Goal: Find specific page/section: Find specific page/section

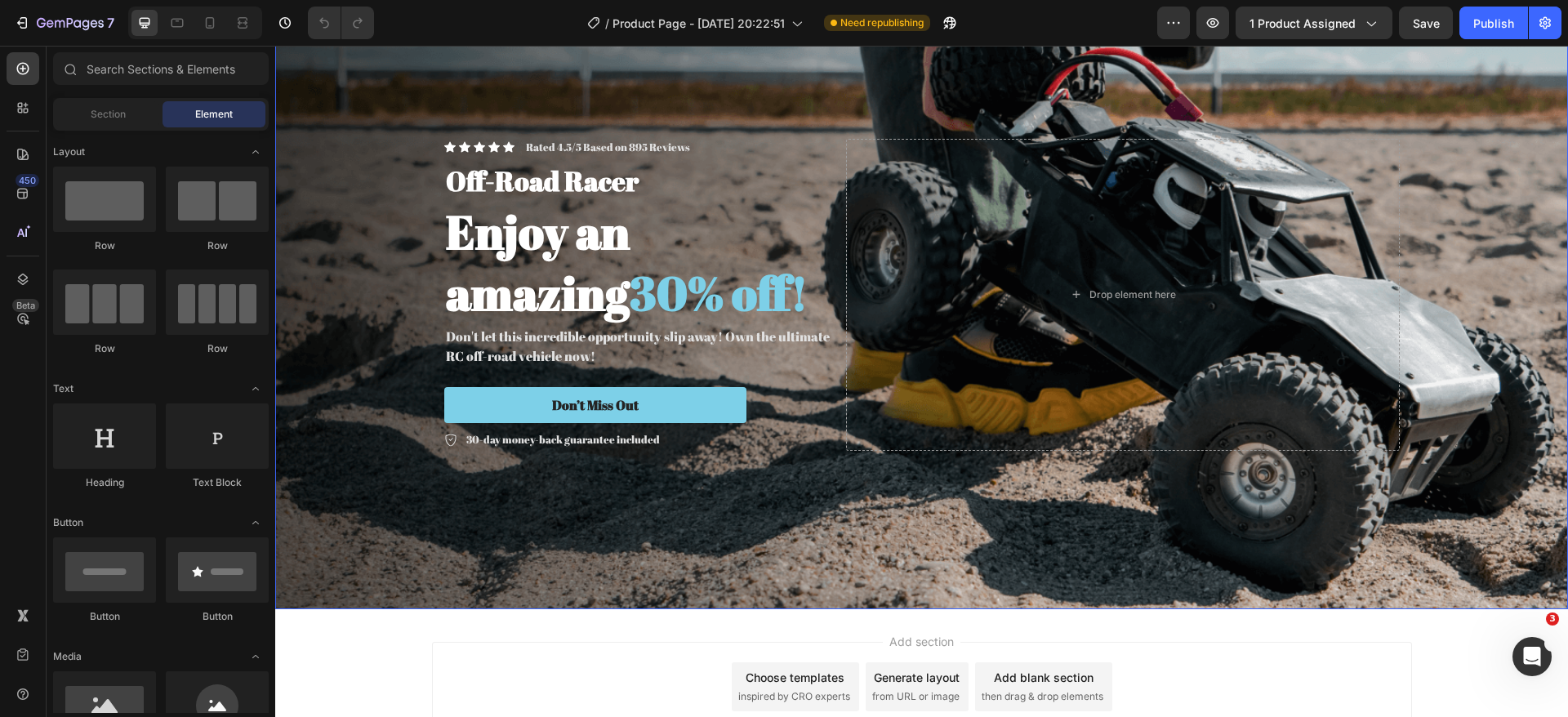
scroll to position [216, 0]
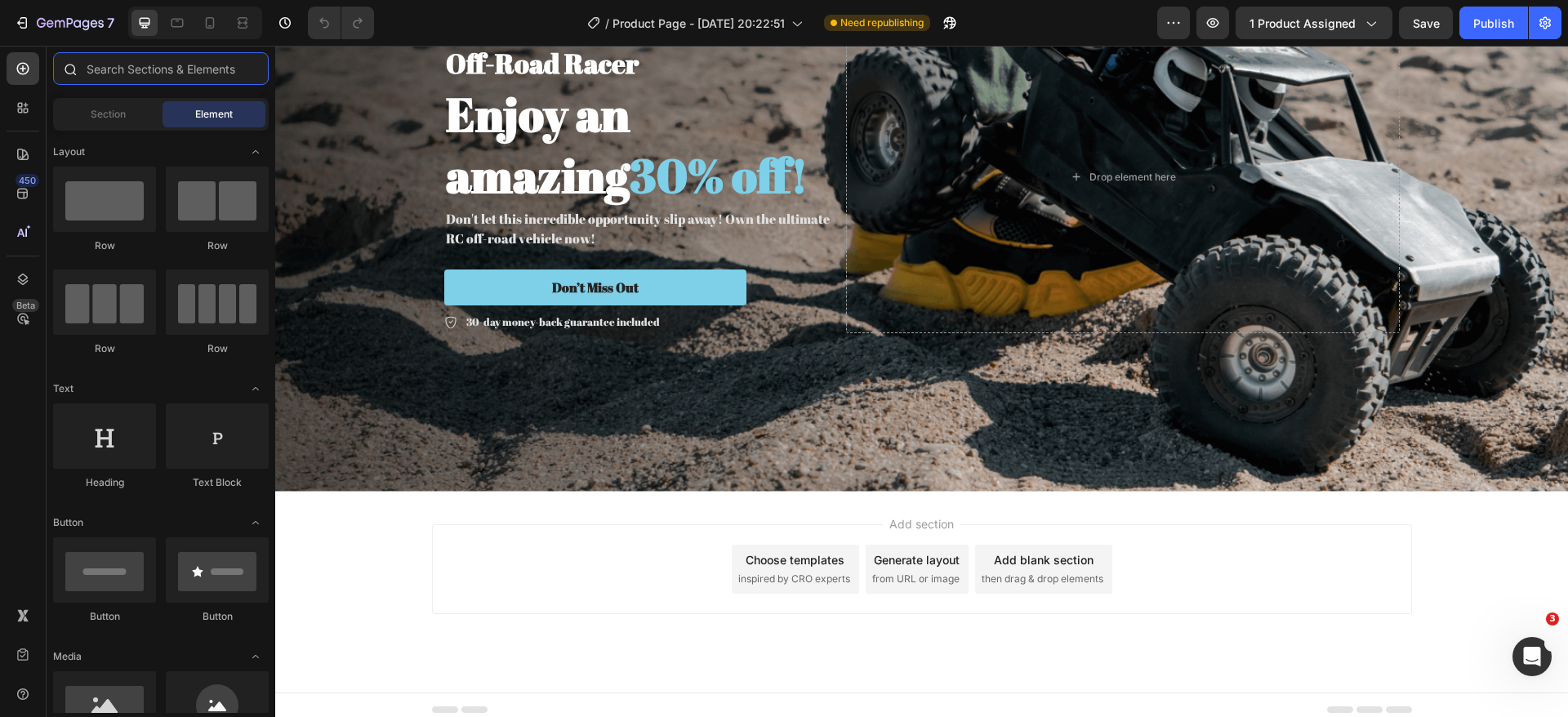
click at [139, 70] on input "text" at bounding box center [160, 68] width 215 height 33
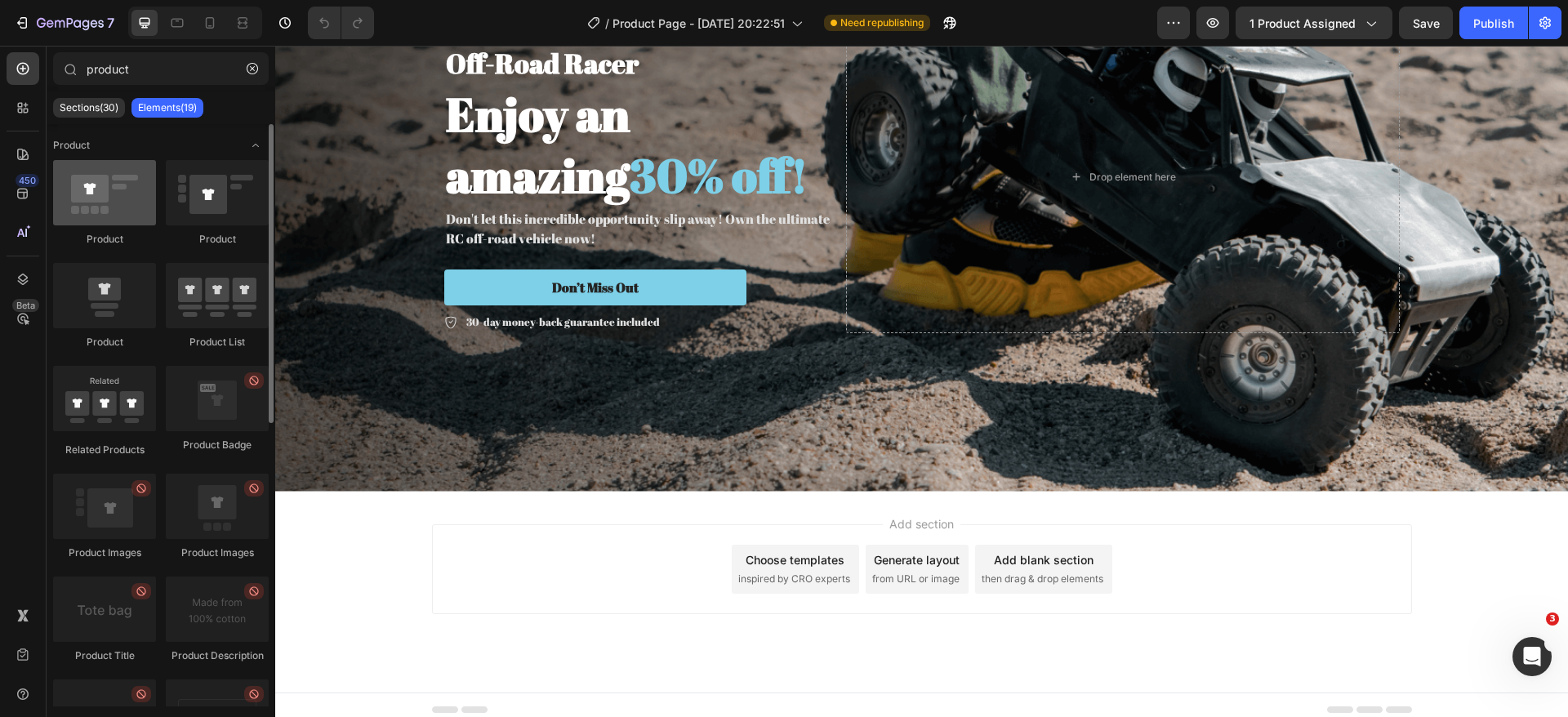
scroll to position [0, 0]
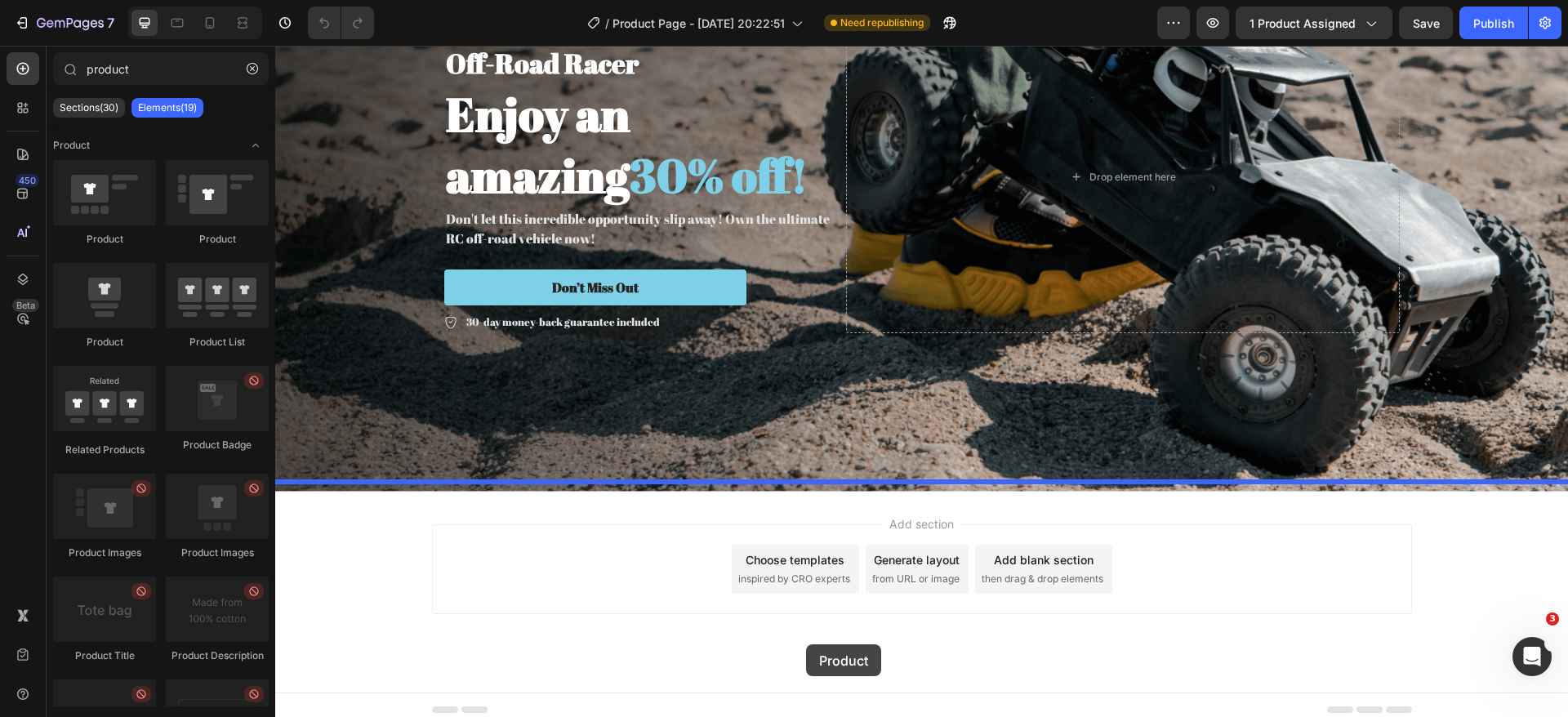
drag, startPoint x: 365, startPoint y: 249, endPoint x: 810, endPoint y: 629, distance: 585.2
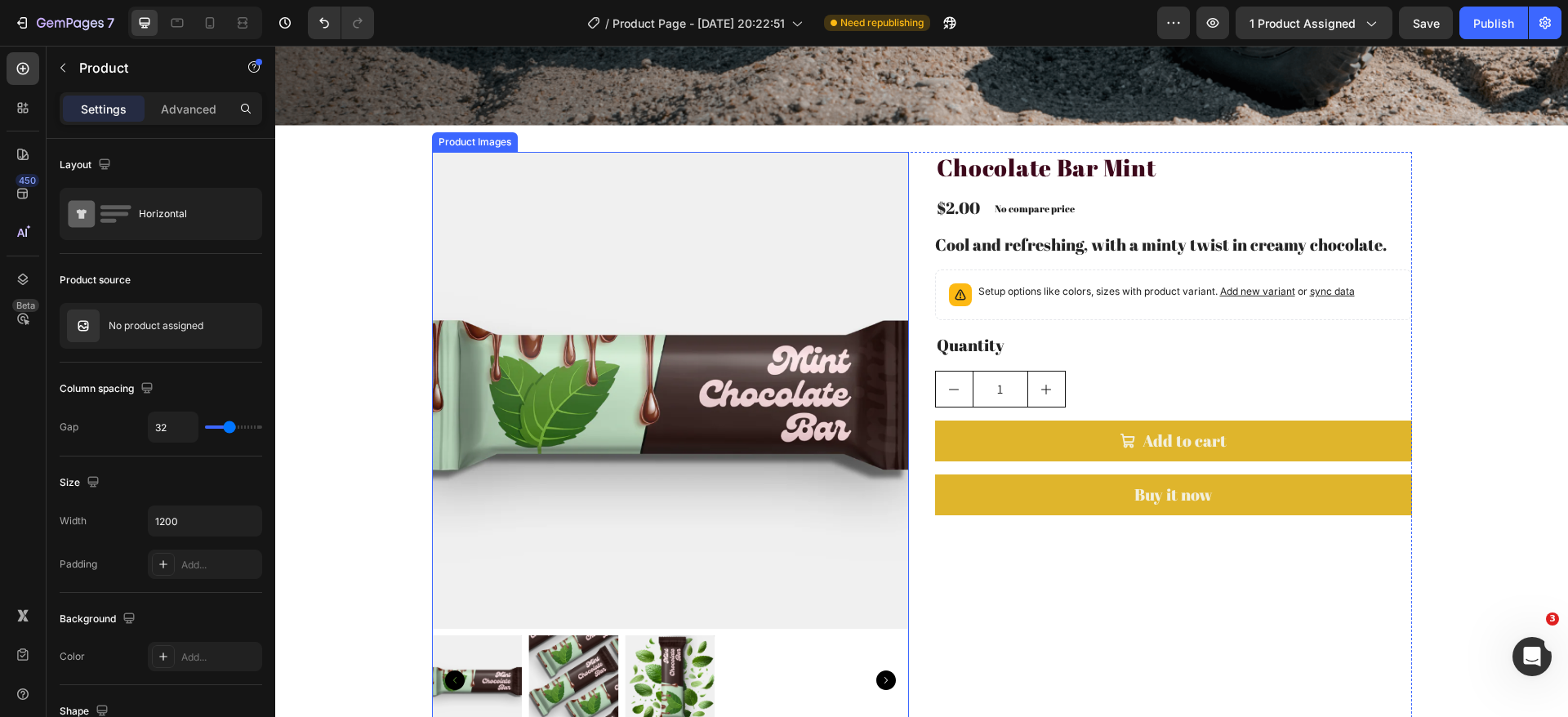
scroll to position [584, 0]
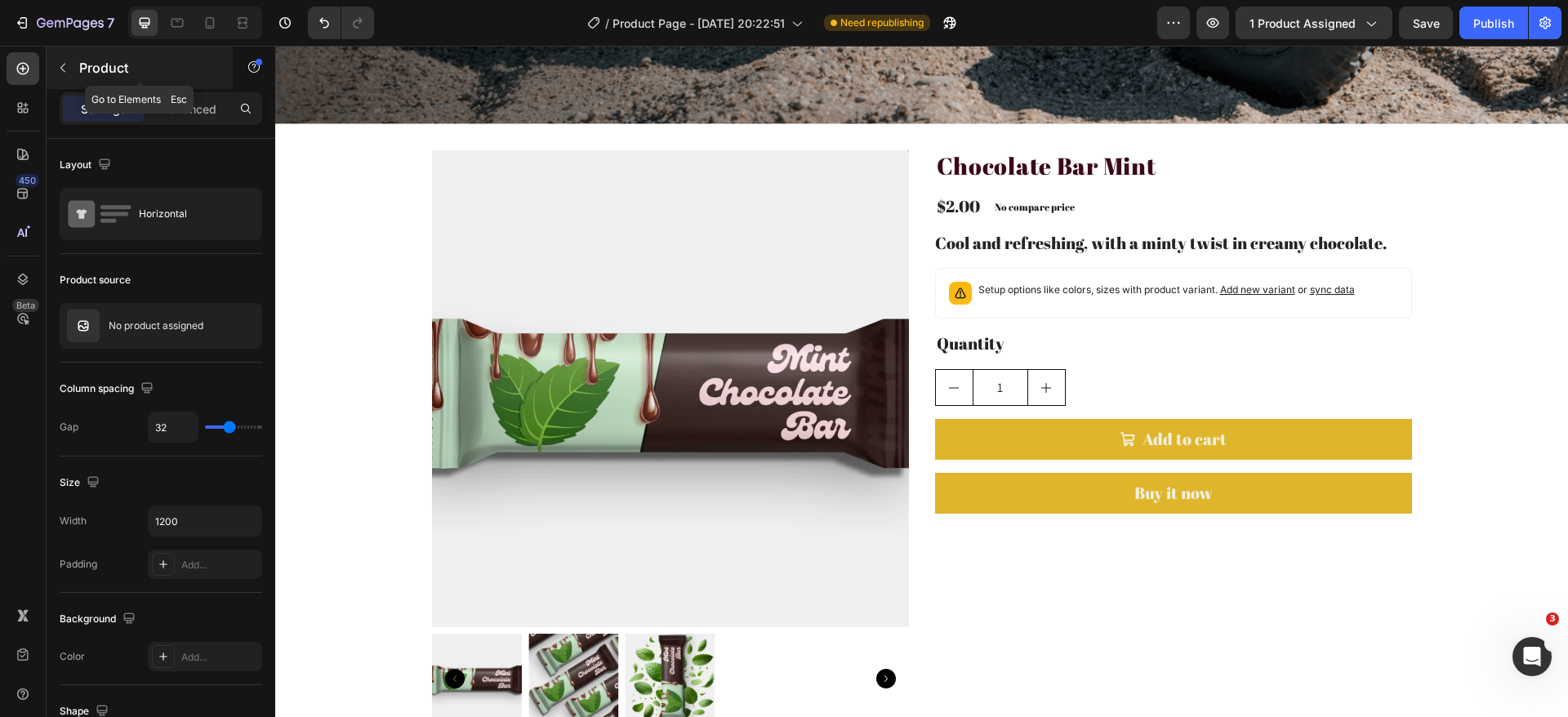
click at [63, 66] on icon "button" at bounding box center [63, 67] width 13 height 13
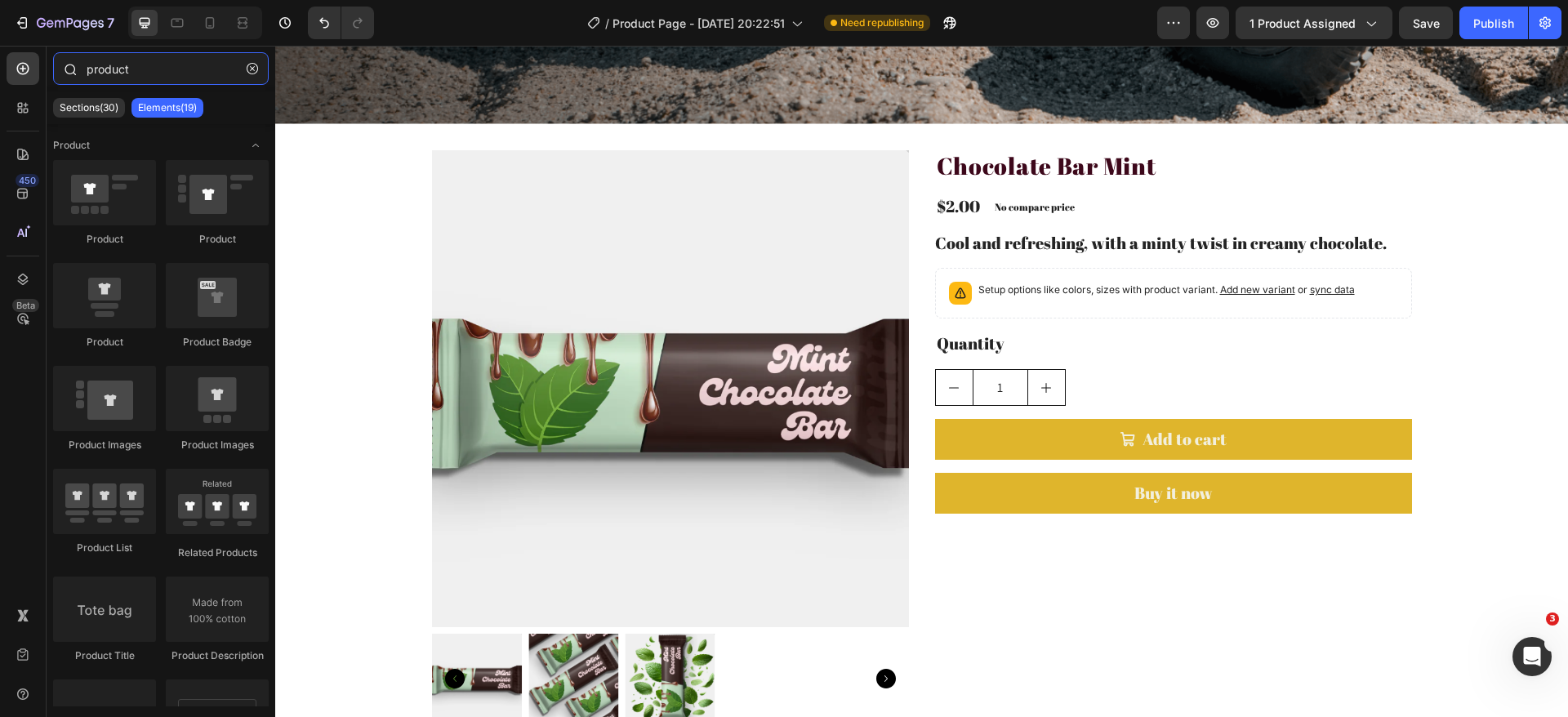
click at [130, 78] on input "product" at bounding box center [160, 68] width 215 height 33
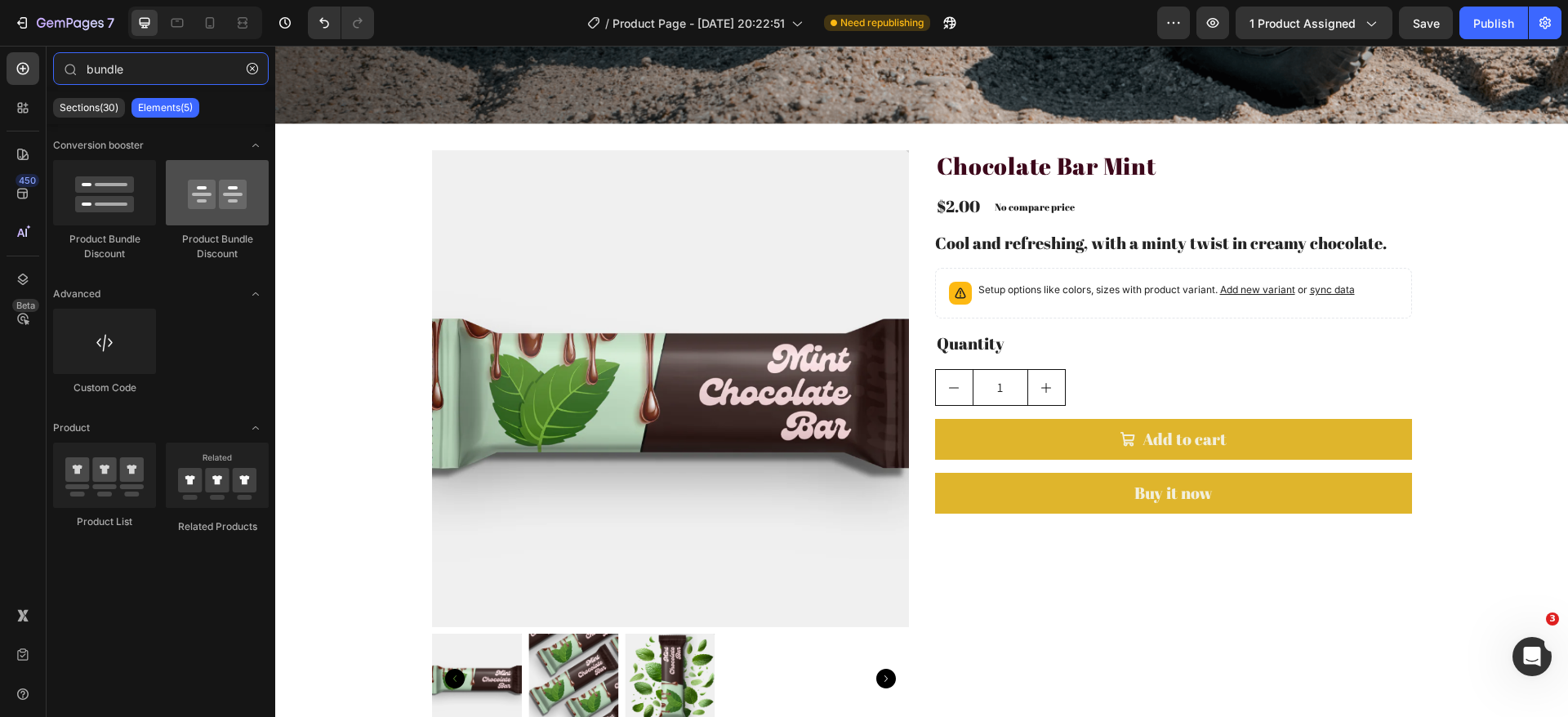
type input "bundle"
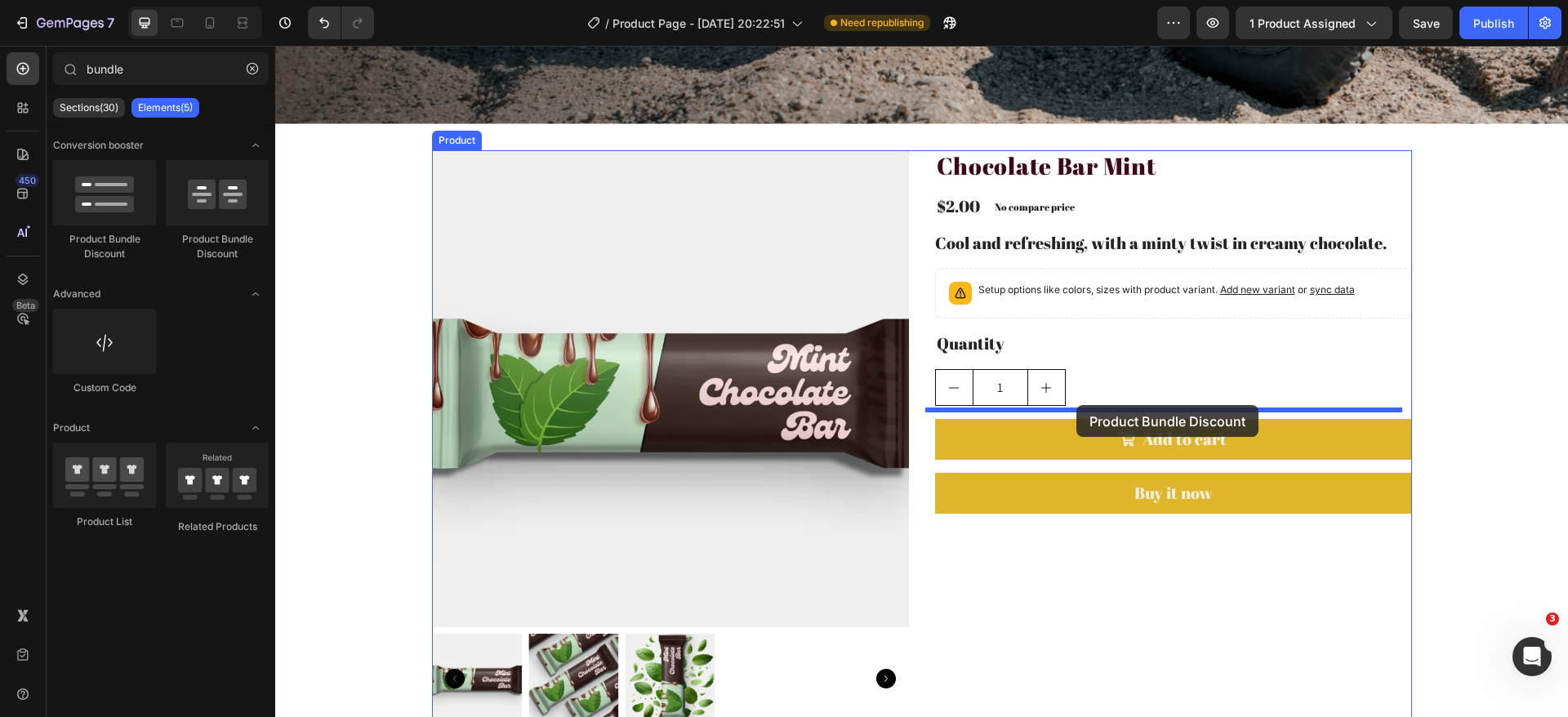
drag, startPoint x: 494, startPoint y: 252, endPoint x: 1076, endPoint y: 405, distance: 601.8
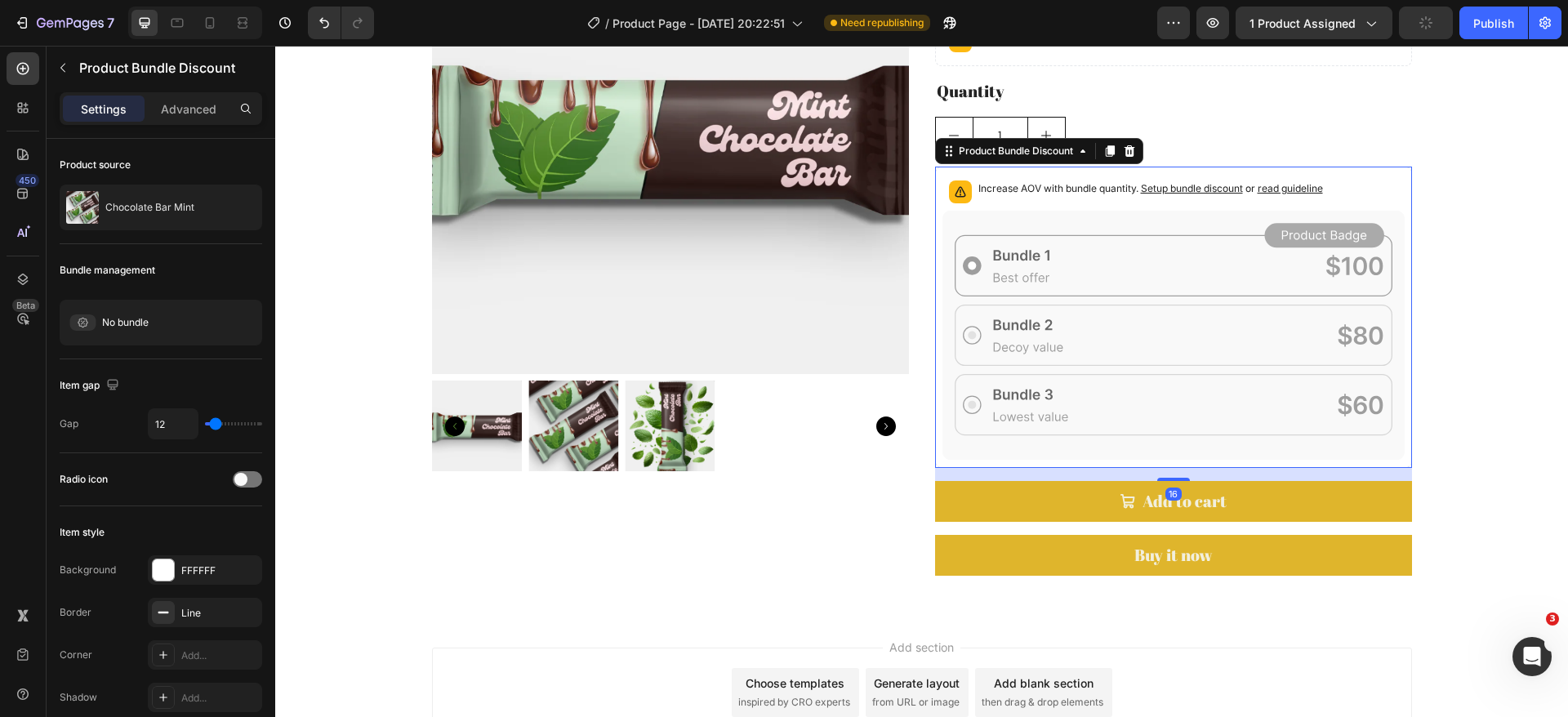
scroll to position [829, 0]
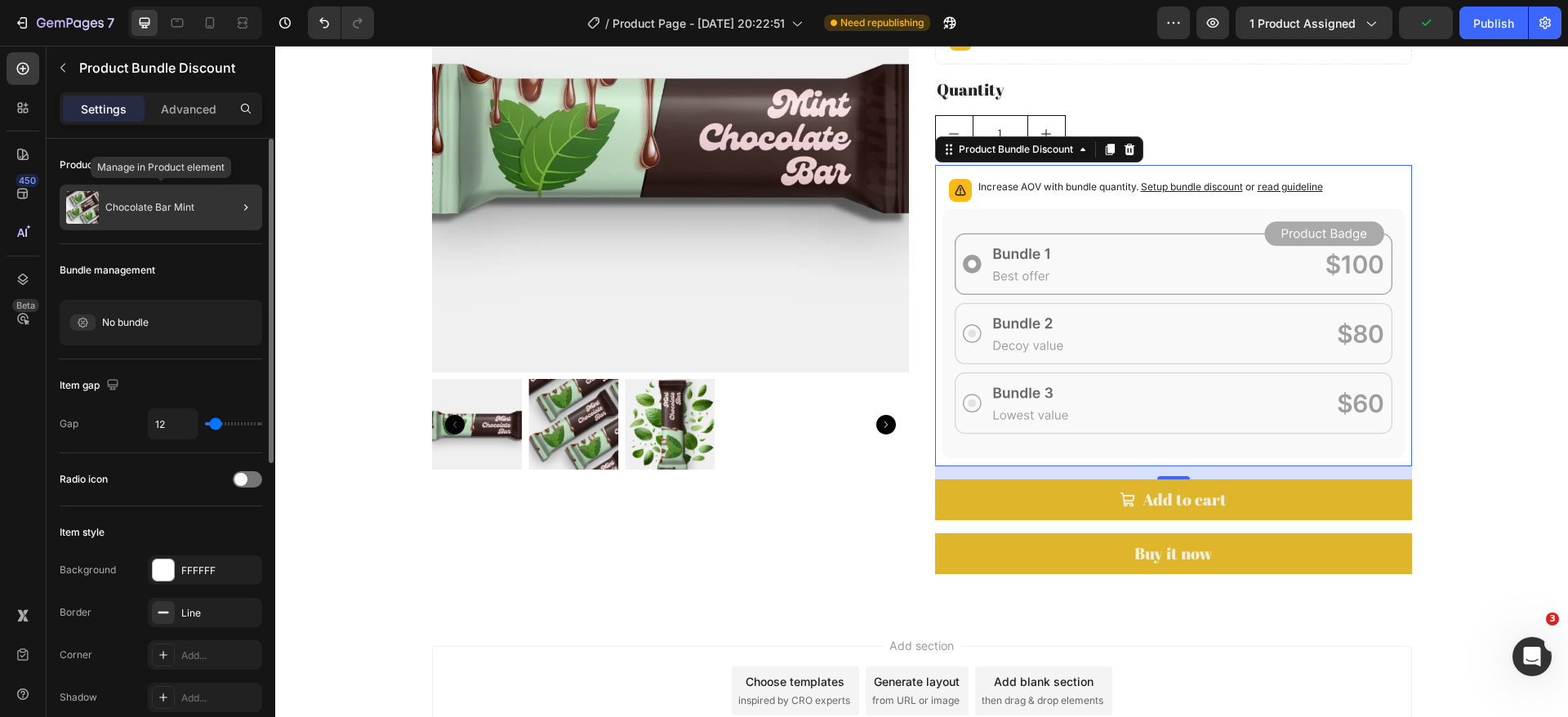
click at [153, 205] on p "Chocolate Bar Mint" at bounding box center [150, 207] width 89 height 12
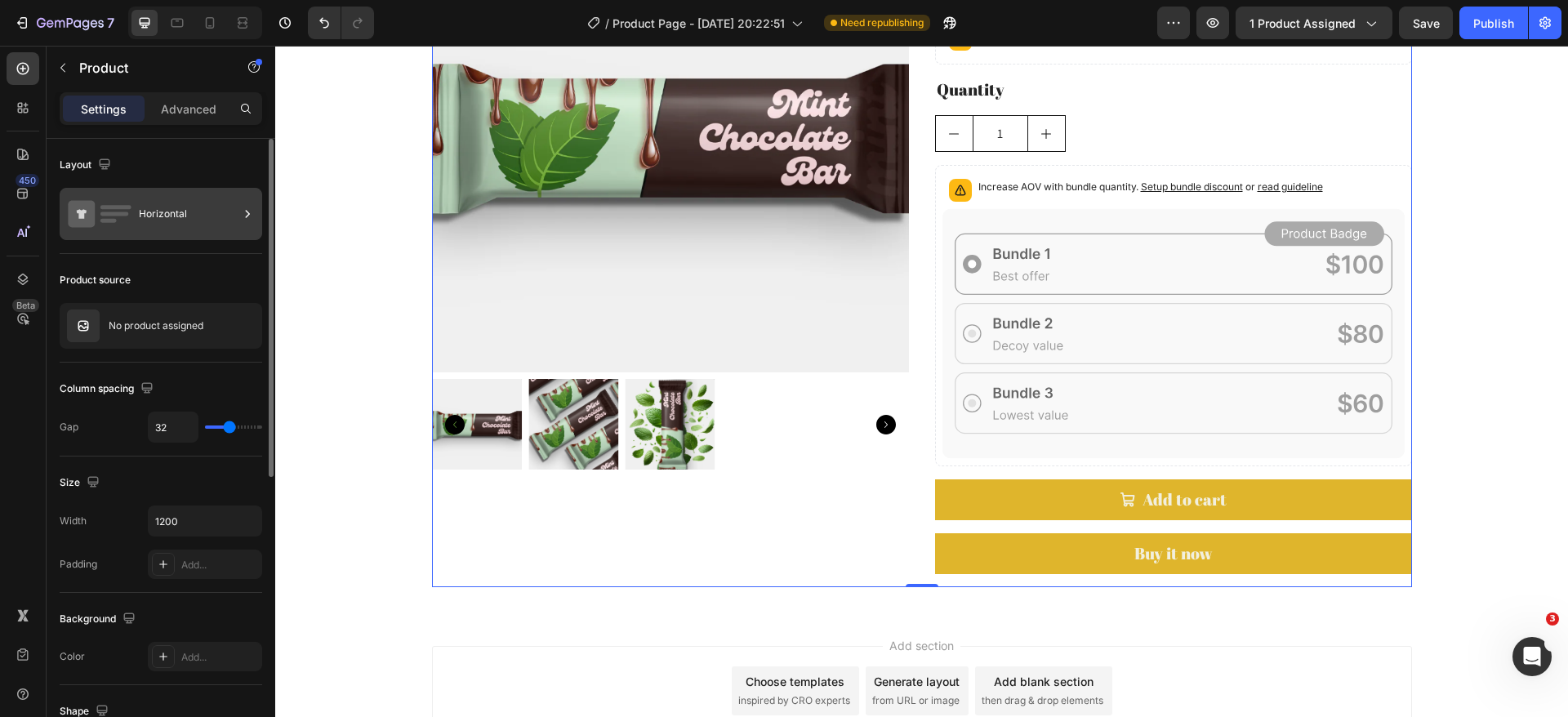
click at [165, 220] on div "Horizontal" at bounding box center [189, 214] width 99 height 37
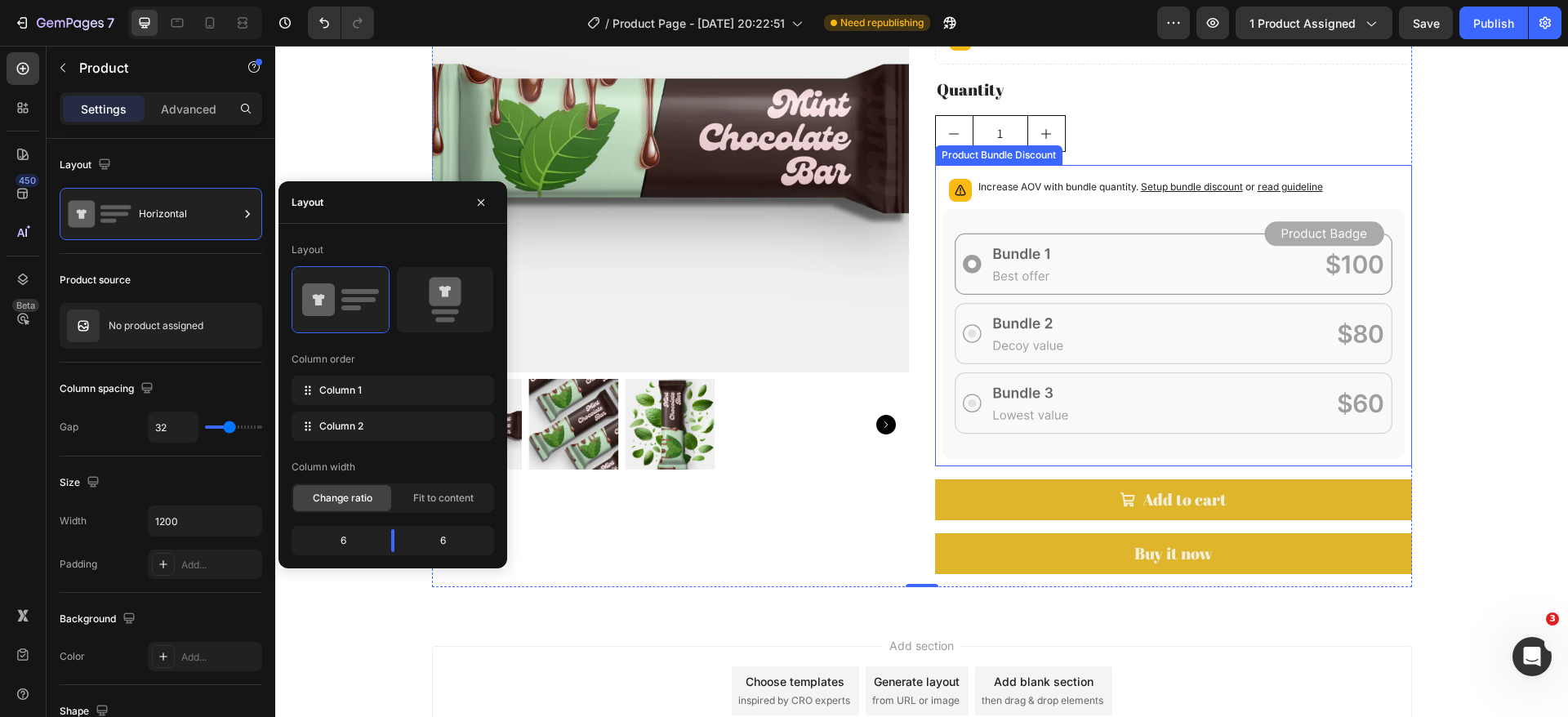
click at [1080, 377] on icon at bounding box center [1174, 334] width 462 height 250
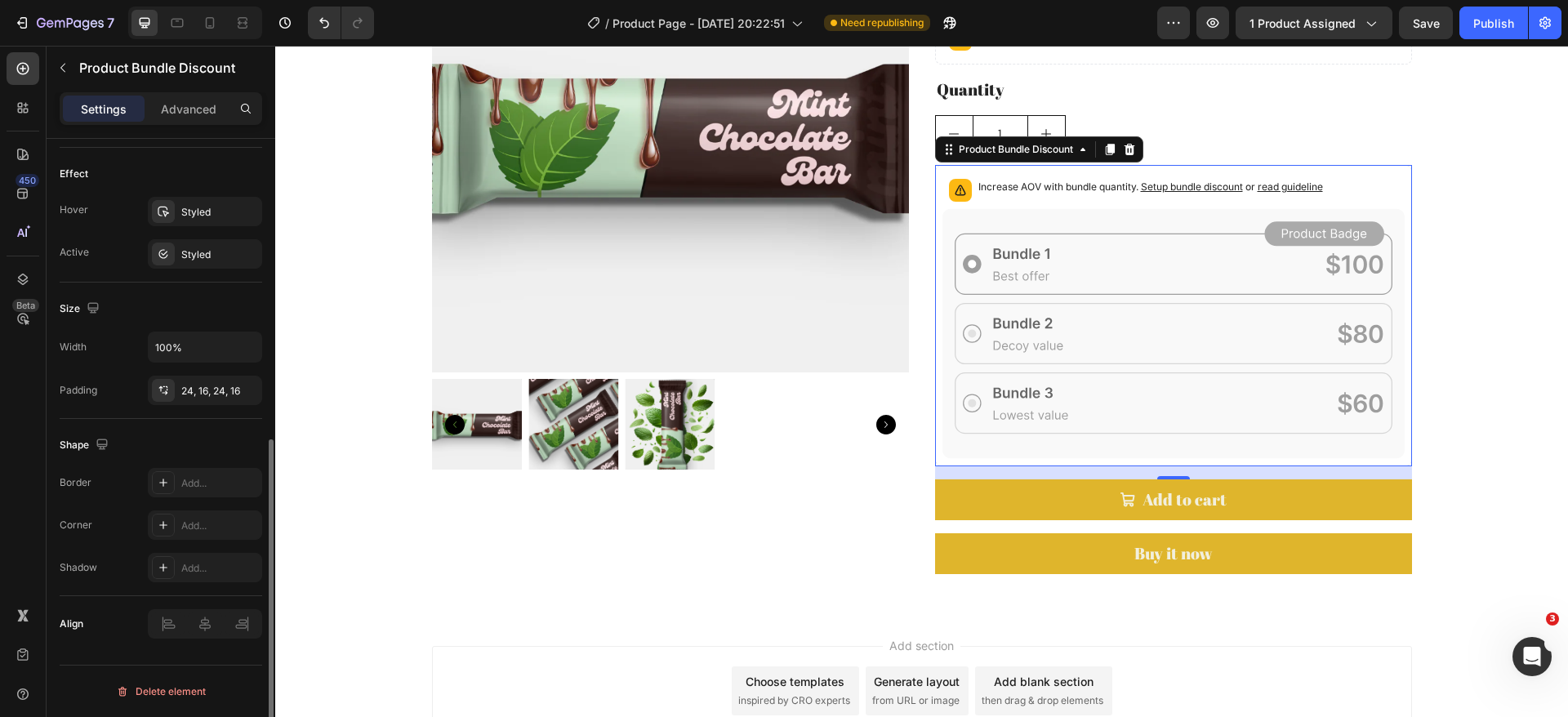
scroll to position [0, 0]
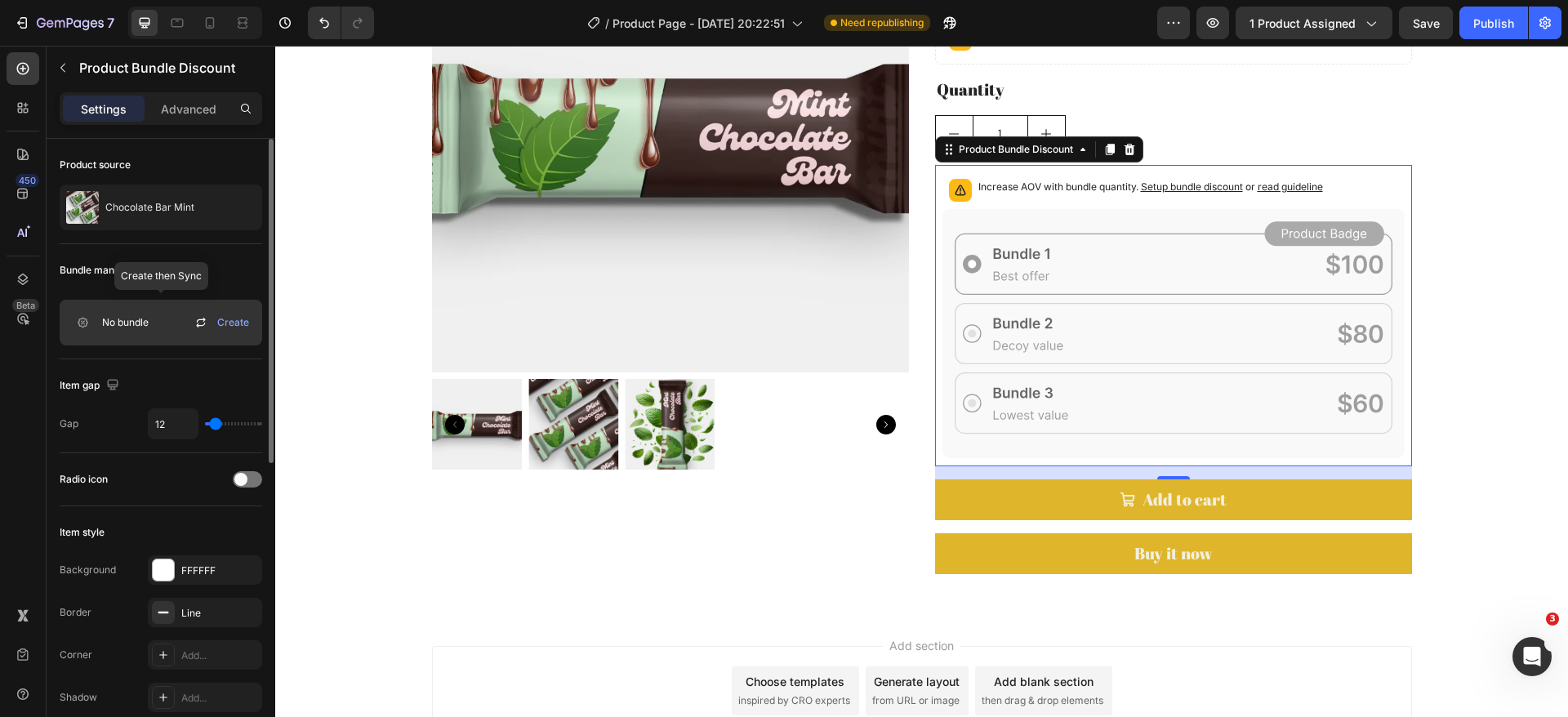
click at [198, 319] on icon at bounding box center [201, 323] width 19 height 19
click at [59, 64] on icon "button" at bounding box center [63, 67] width 13 height 13
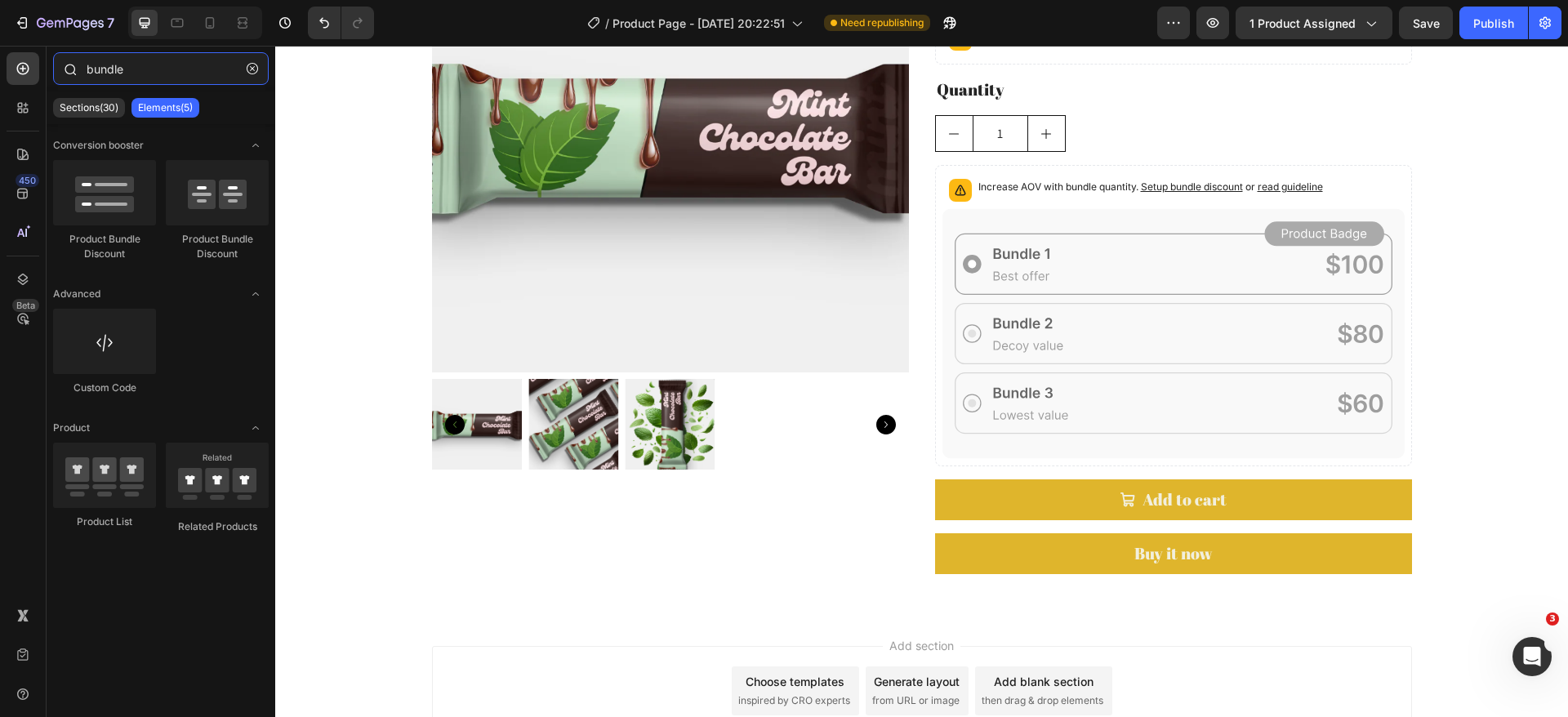
click at [115, 71] on input "bundle" at bounding box center [160, 68] width 215 height 33
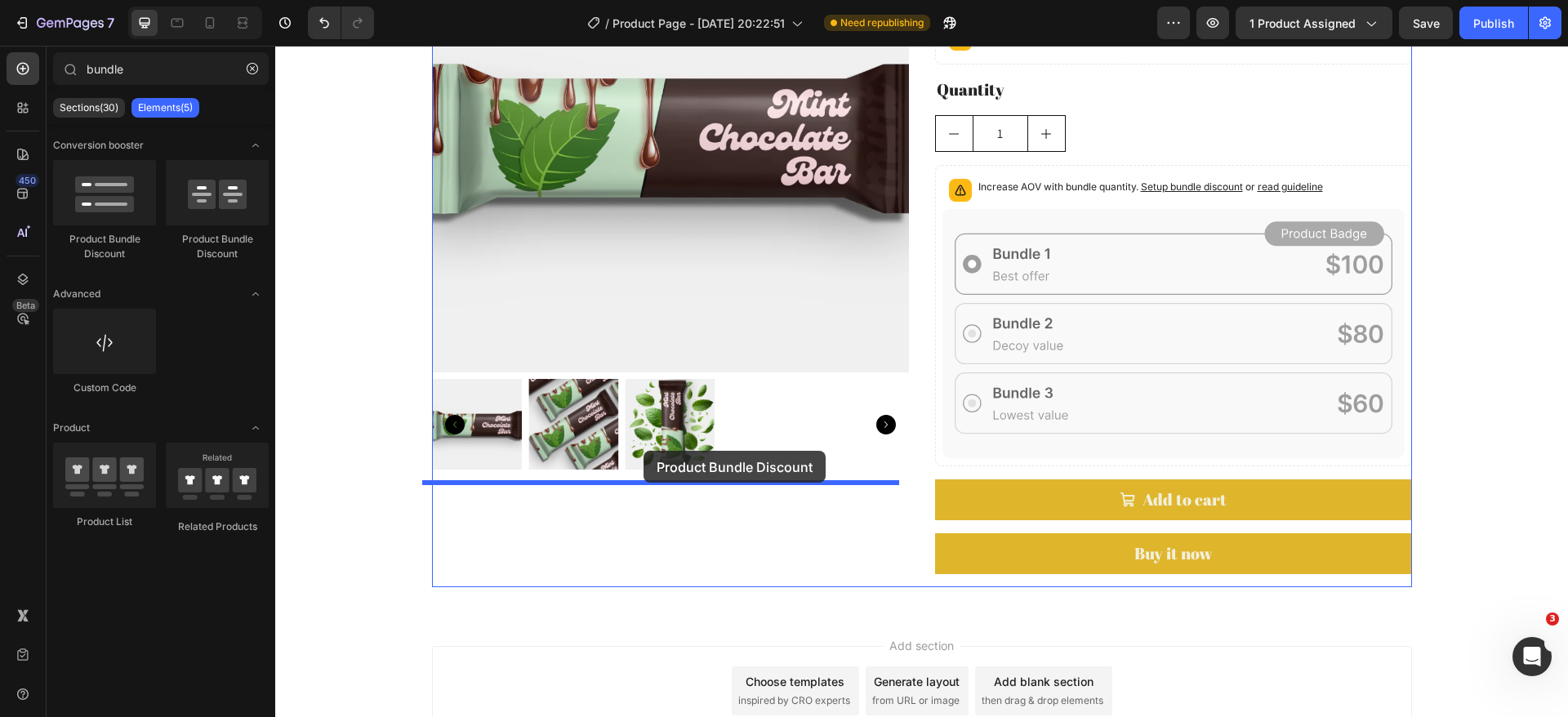
drag, startPoint x: 493, startPoint y: 248, endPoint x: 645, endPoint y: 454, distance: 256.0
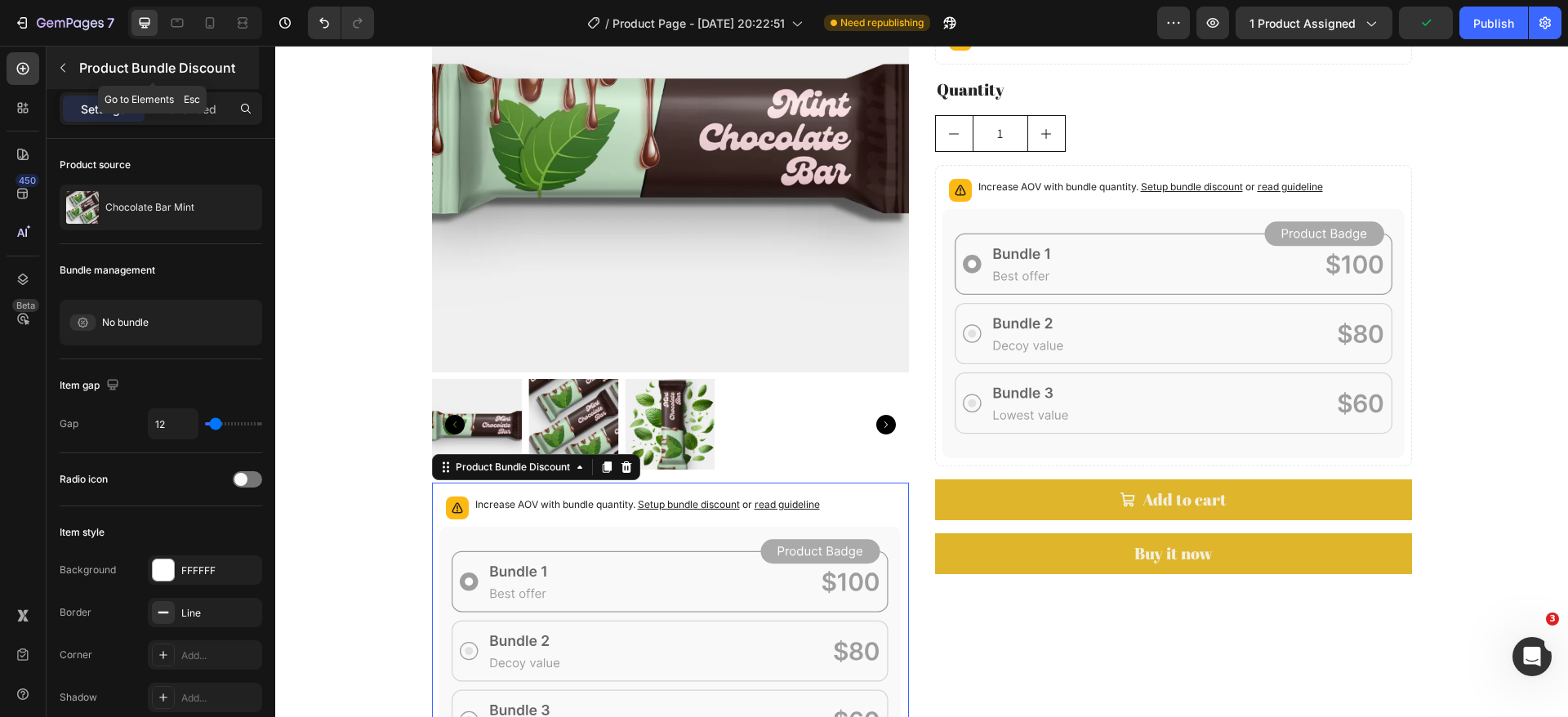
click at [70, 66] on button "button" at bounding box center [62, 67] width 26 height 26
